Goal: Information Seeking & Learning: Learn about a topic

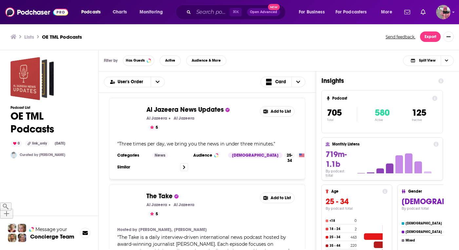
scroll to position [3322, 2]
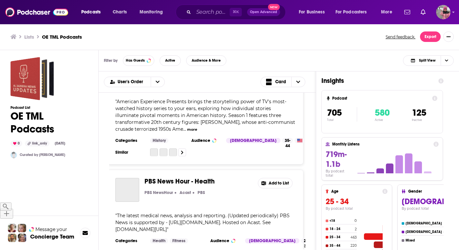
click at [104, 41] on div "Lists OE TML Podcasts Send feedback. Export" at bounding box center [229, 36] width 438 height 10
click at [26, 118] on h1 "OE TML Podcasts" at bounding box center [48, 123] width 77 height 26
click at [12, 117] on h1 "OE TML Podcasts" at bounding box center [48, 123] width 77 height 26
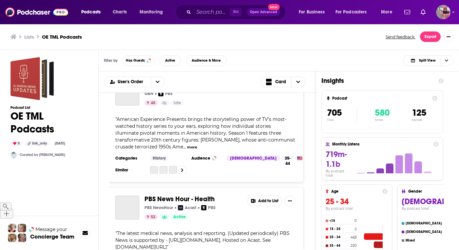
scroll to position [0, 2]
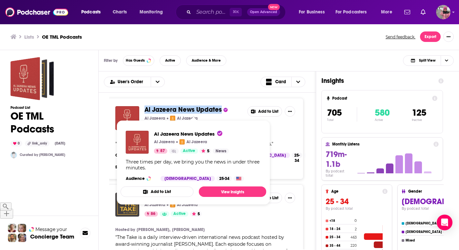
drag, startPoint x: 221, startPoint y: 110, endPoint x: 146, endPoint y: 113, distance: 75.3
click at [146, 113] on span "Al Jazeera News Updates" at bounding box center [193, 109] width 98 height 7
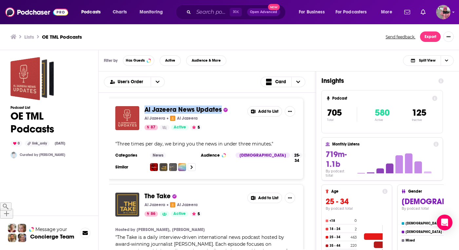
copy span "Al Jazeera News Updates"
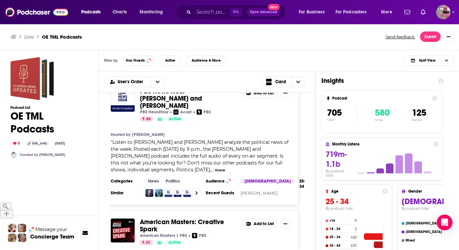
scroll to position [1705, 7]
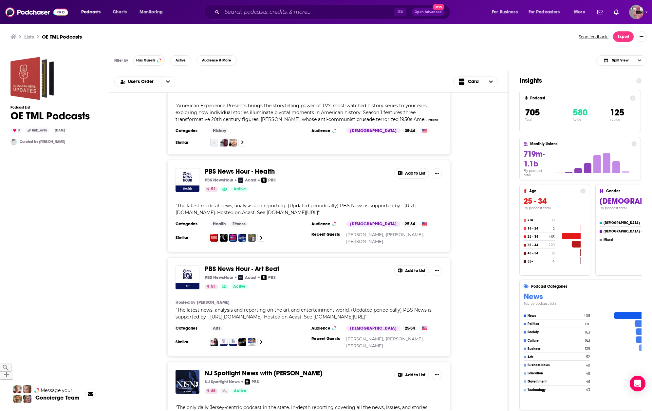
scroll to position [3093, 0]
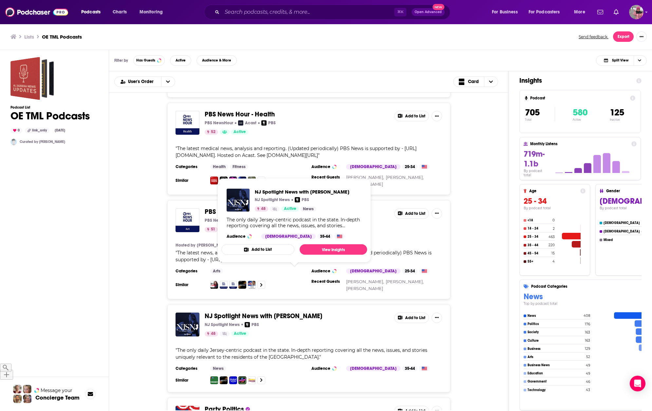
drag, startPoint x: 330, startPoint y: 275, endPoint x: 206, endPoint y: 275, distance: 123.4
click at [206, 313] on span "NJ Spotlight News with Briana Vannozzi" at bounding box center [297, 316] width 184 height 7
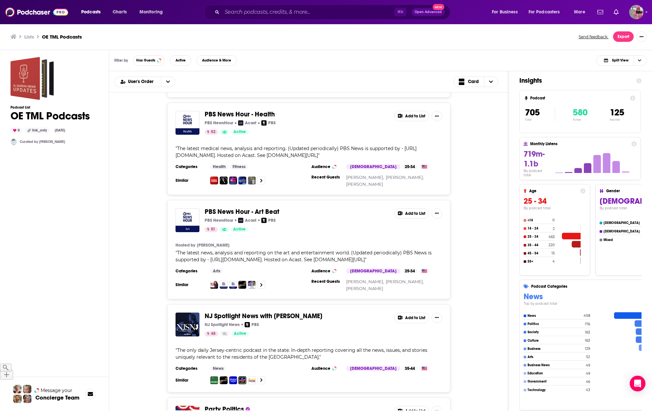
copy span "NJ Spotlight News with Briana Vannozzi"
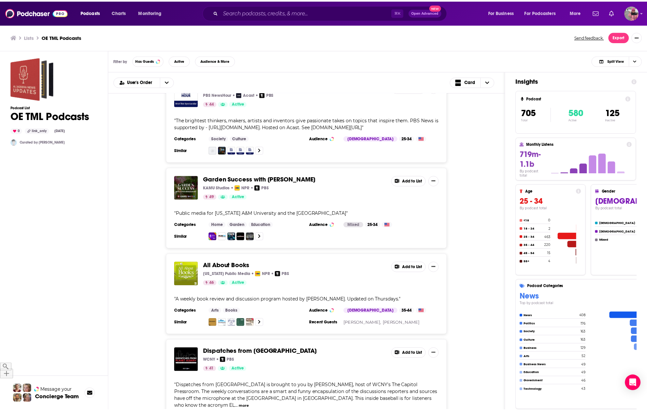
scroll to position [3529, 0]
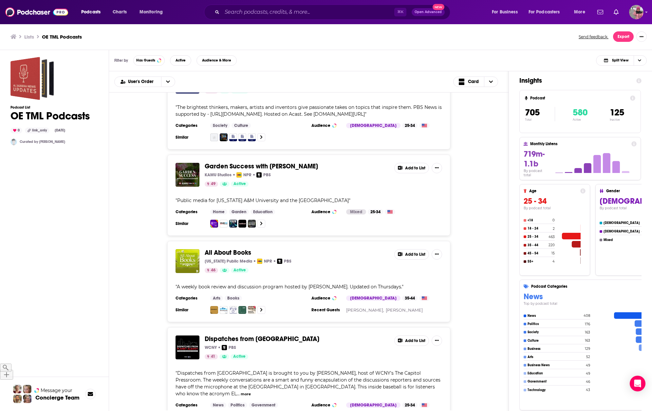
click at [228, 162] on span "Garden Success with Stephen Brueggerhoff" at bounding box center [261, 166] width 113 height 8
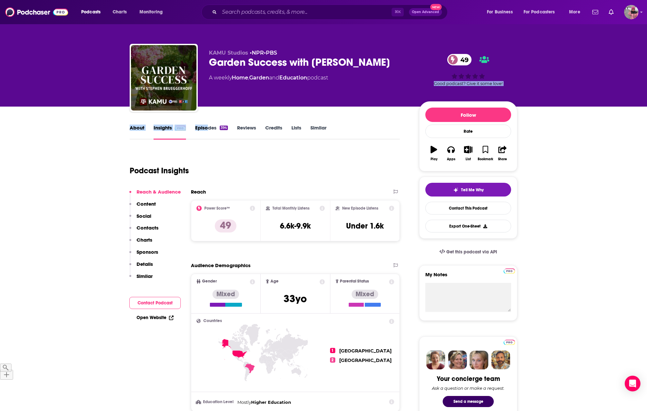
click at [208, 128] on link "Episodes 394" at bounding box center [211, 132] width 33 height 15
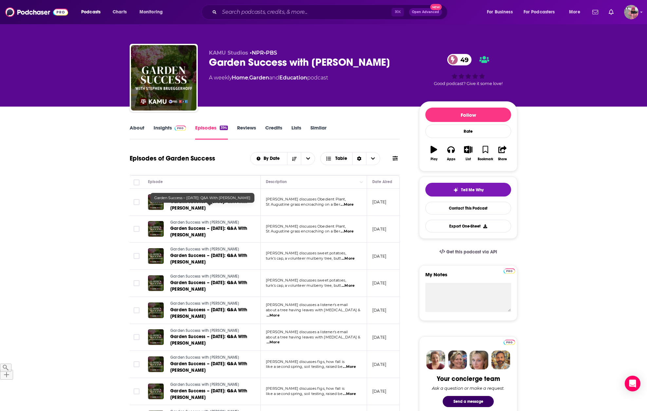
click at [197, 207] on span "Garden Success – 9/18/2025: Q&A With Stephen Brueggerhoff" at bounding box center [208, 205] width 77 height 12
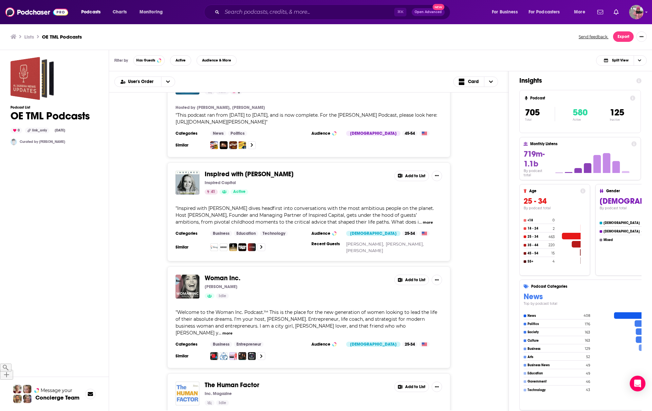
scroll to position [5879, 0]
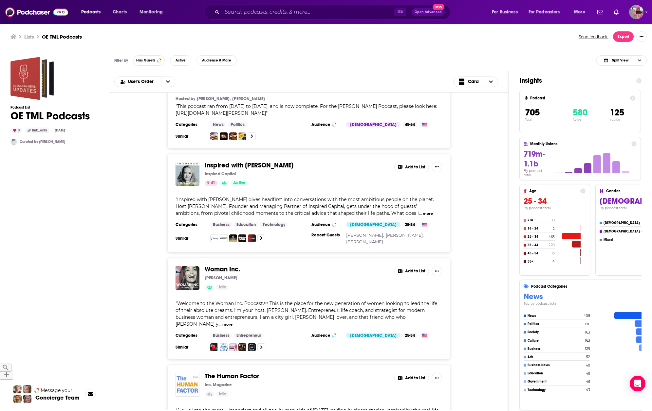
drag, startPoint x: 208, startPoint y: 402, endPoint x: 216, endPoint y: 208, distance: 193.6
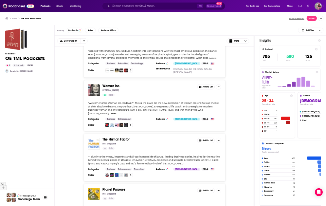
scroll to position [6077, 0]
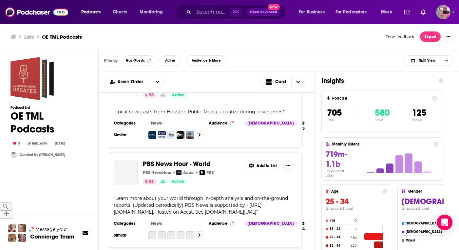
scroll to position [2926, 4]
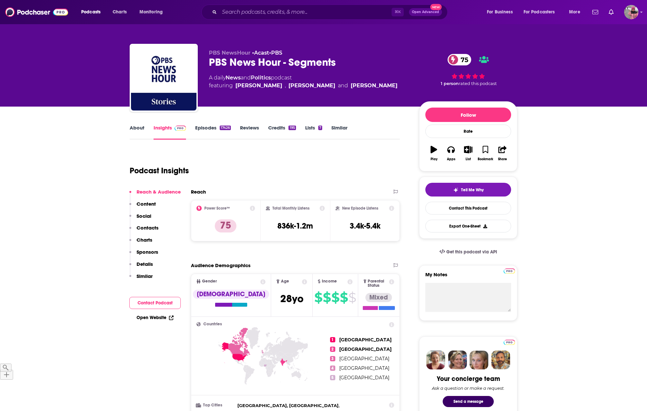
click at [204, 129] on link "Episodes 17426" at bounding box center [213, 132] width 36 height 15
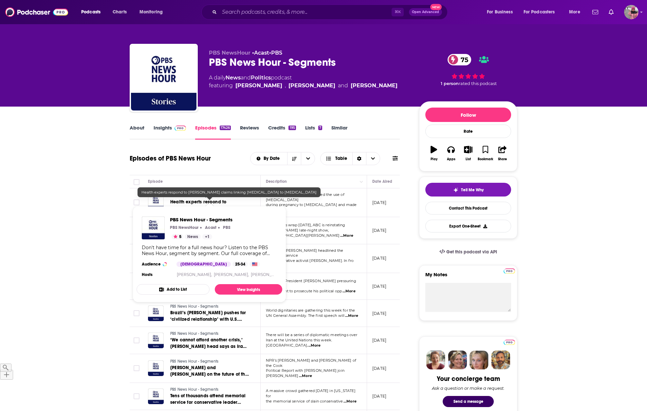
click at [194, 200] on span "Health experts respond to Trump’s claims linking autism to acetaminophen" at bounding box center [208, 208] width 77 height 19
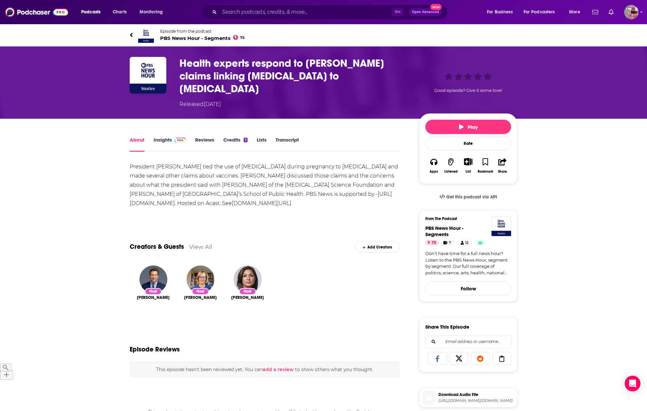
click at [280, 137] on link "Transcript" at bounding box center [287, 144] width 23 height 15
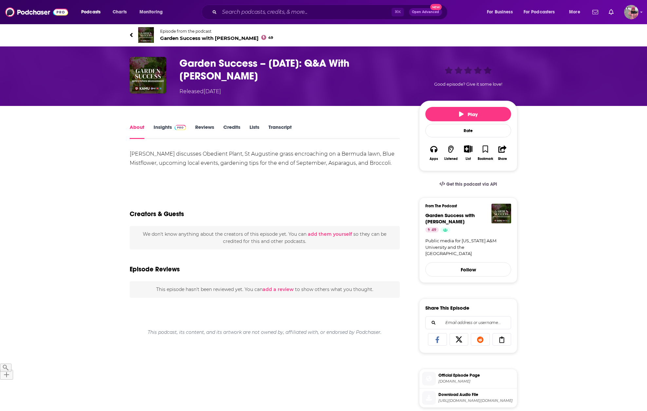
click at [283, 127] on link "Transcript" at bounding box center [279, 131] width 23 height 15
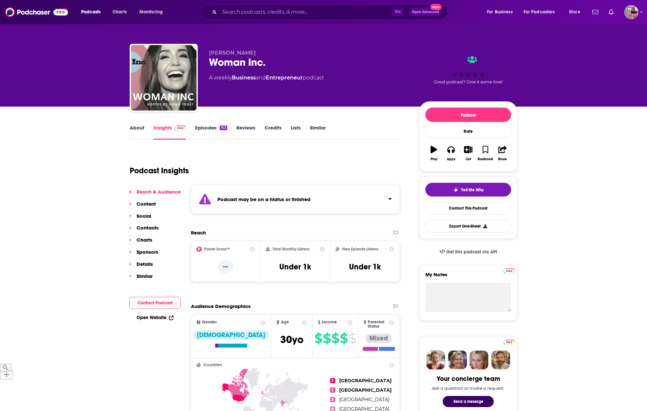
click at [213, 126] on link "Episodes 103" at bounding box center [211, 132] width 32 height 15
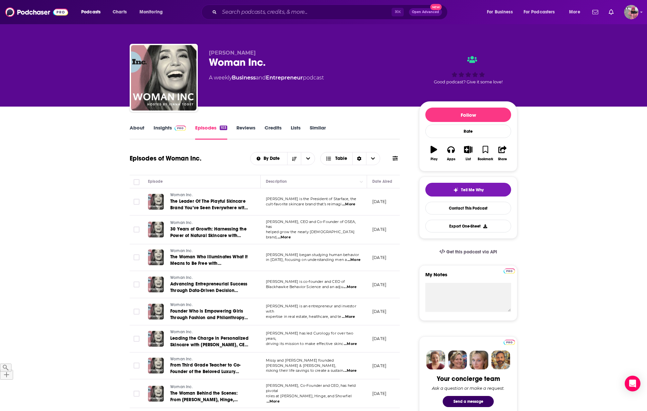
click at [299, 207] on p "cult-favorite skincare brand that’s reimagi ...More" at bounding box center [314, 204] width 96 height 5
click at [181, 157] on h1 "Episodes of Woman Inc." at bounding box center [166, 158] width 72 height 8
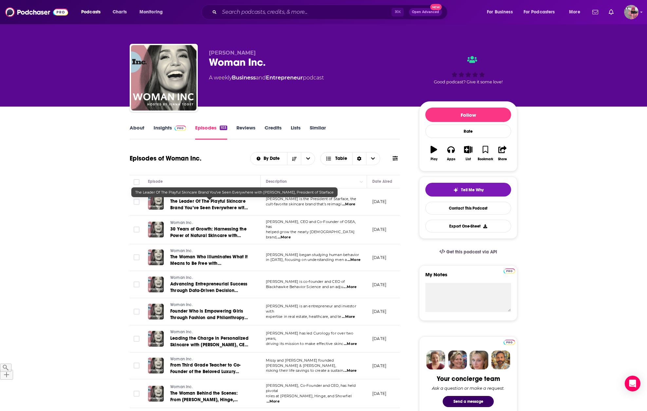
click at [183, 207] on span "The Leader Of The Playful Skincare Brand You’ve Seen Everywhere with [PERSON_NA…" at bounding box center [209, 211] width 78 height 25
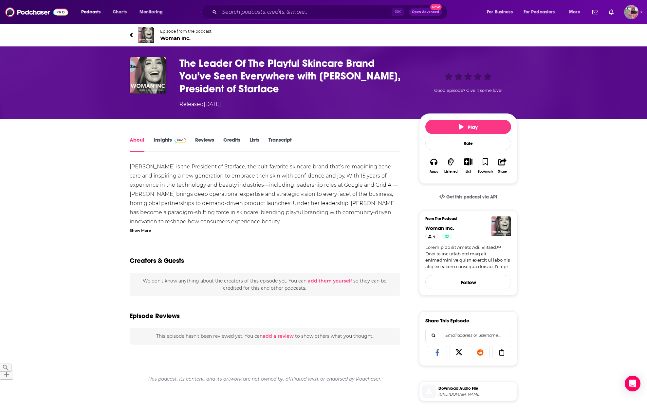
click at [278, 143] on link "Transcript" at bounding box center [279, 144] width 23 height 15
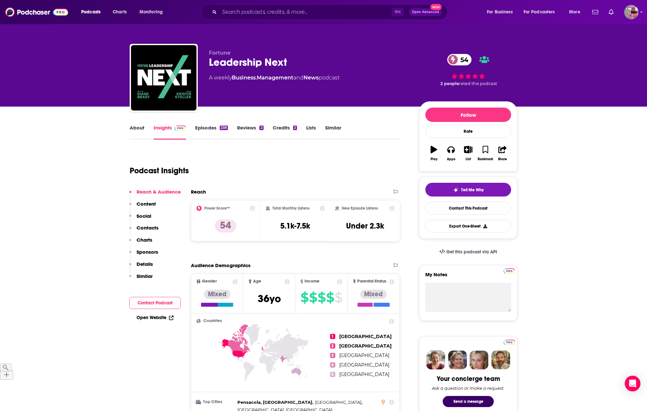
click at [200, 131] on link "Episodes 238" at bounding box center [211, 132] width 33 height 15
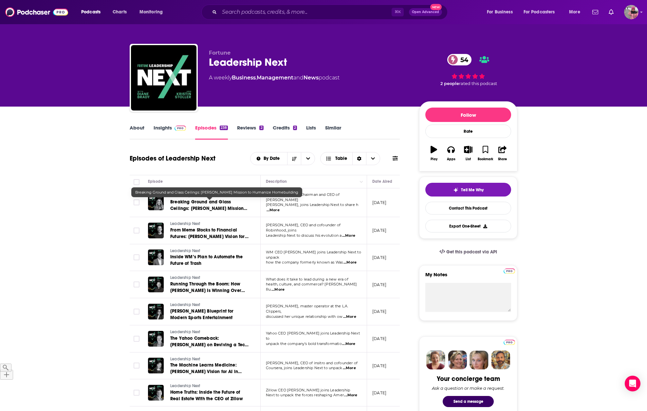
click at [191, 209] on span "Breaking Ground and Glass Ceilings: [PERSON_NAME] Mission to Humanize Homebuild…" at bounding box center [208, 208] width 77 height 19
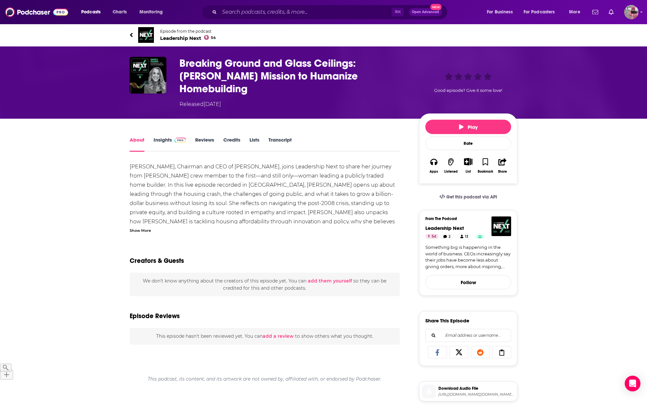
click at [274, 137] on link "Transcript" at bounding box center [279, 144] width 23 height 15
